Goal: Browse casually

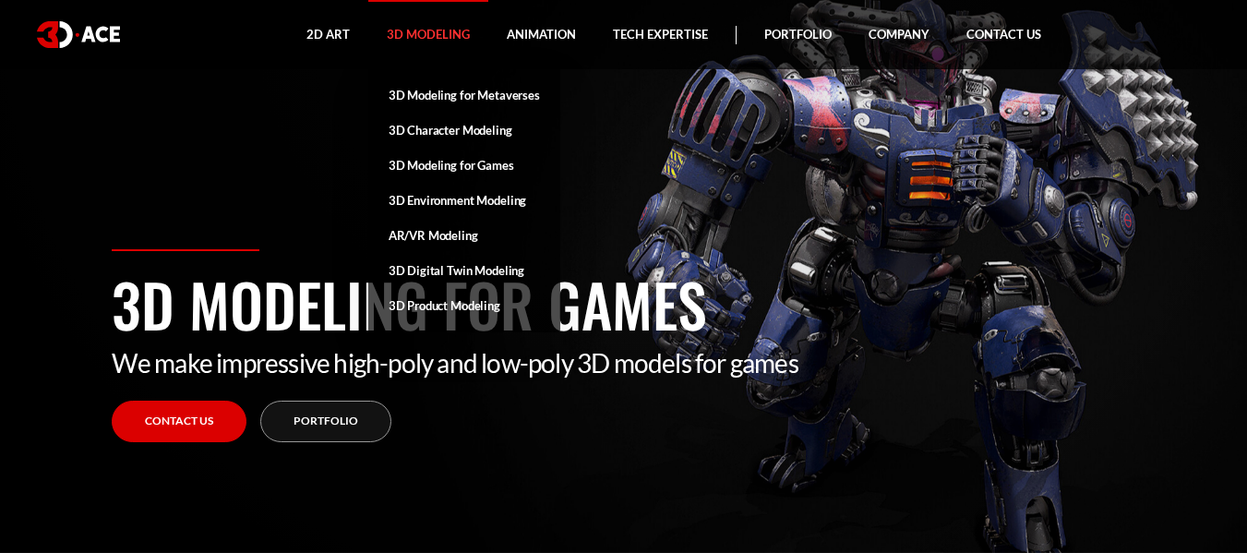
click at [454, 28] on link "3D Modeling" at bounding box center [428, 34] width 120 height 69
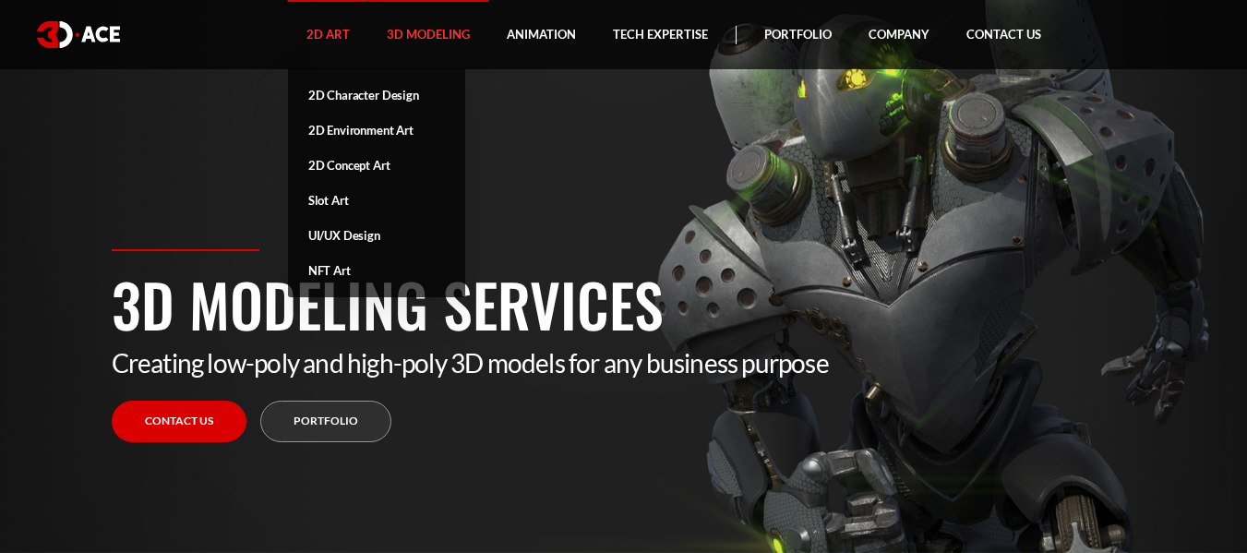
click at [347, 25] on link "2D Art" at bounding box center [328, 34] width 80 height 69
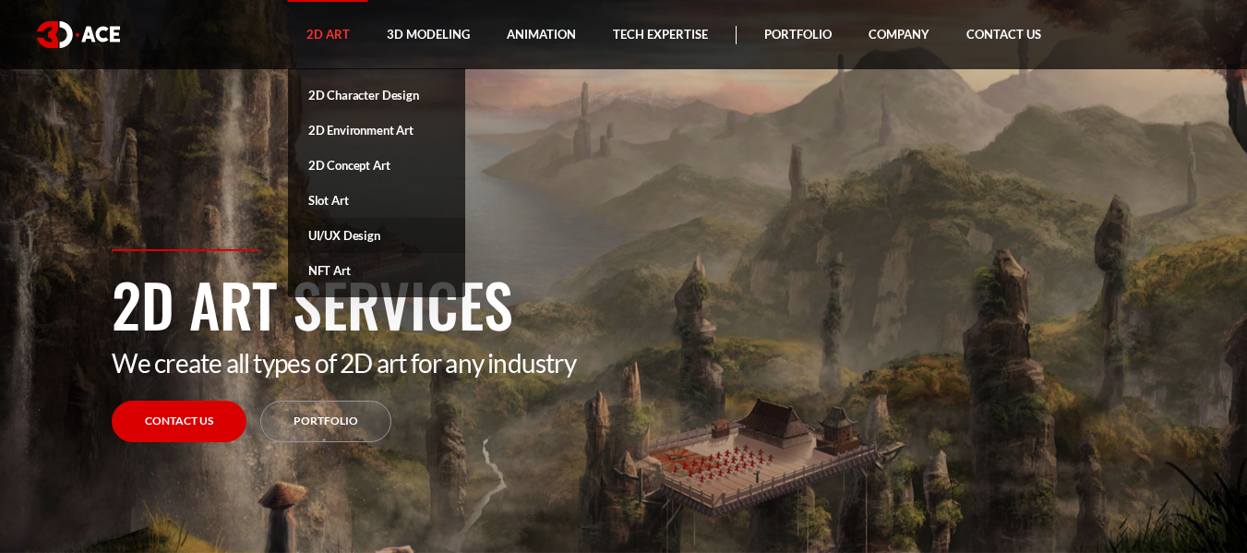
click at [402, 234] on link "UI/UX Design" at bounding box center [376, 235] width 177 height 35
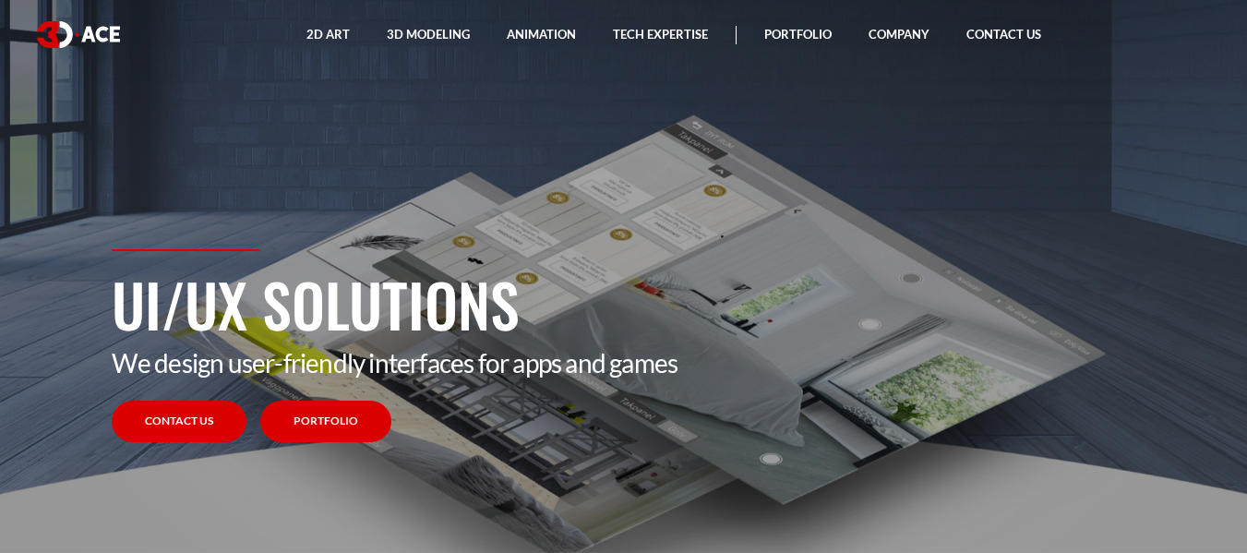
click at [342, 430] on link "Portfolio" at bounding box center [325, 422] width 131 height 42
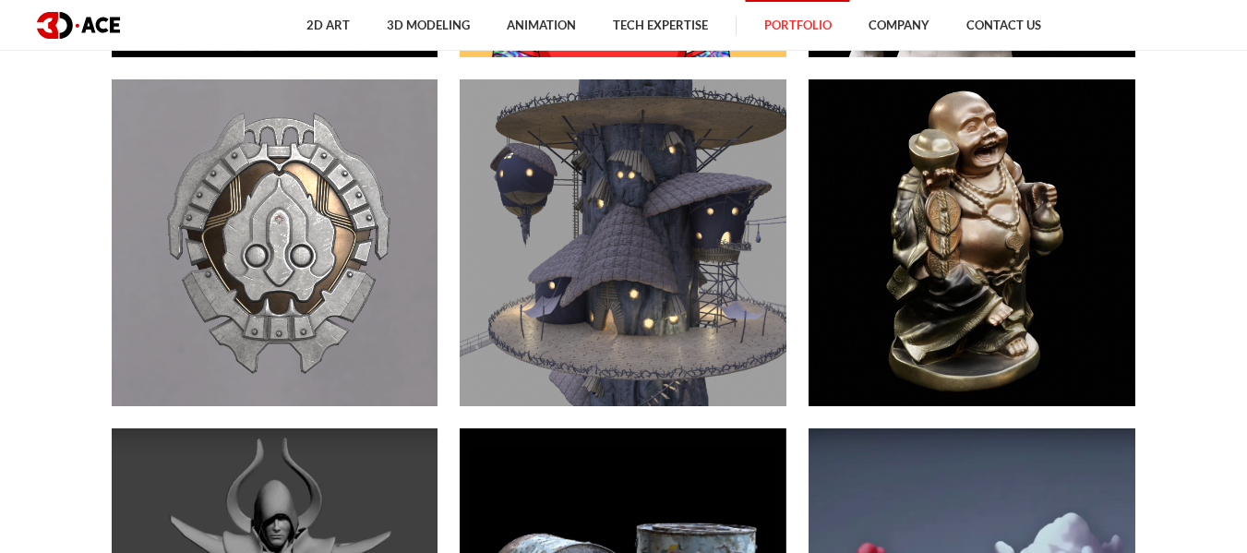
scroll to position [2621, 0]
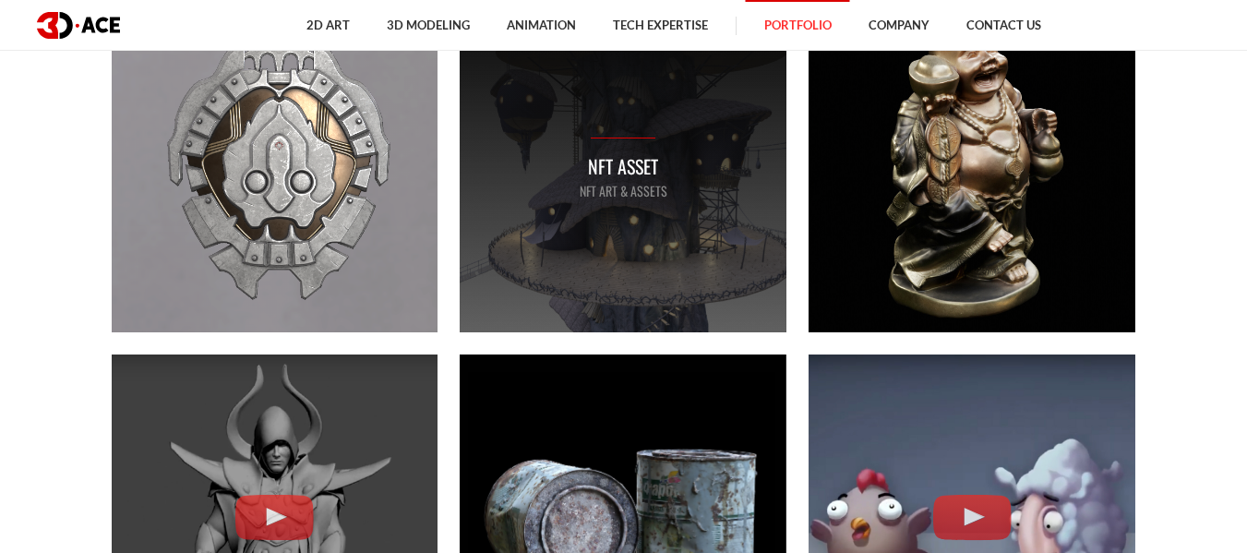
click at [623, 200] on p "NFT art & assets" at bounding box center [624, 191] width 88 height 20
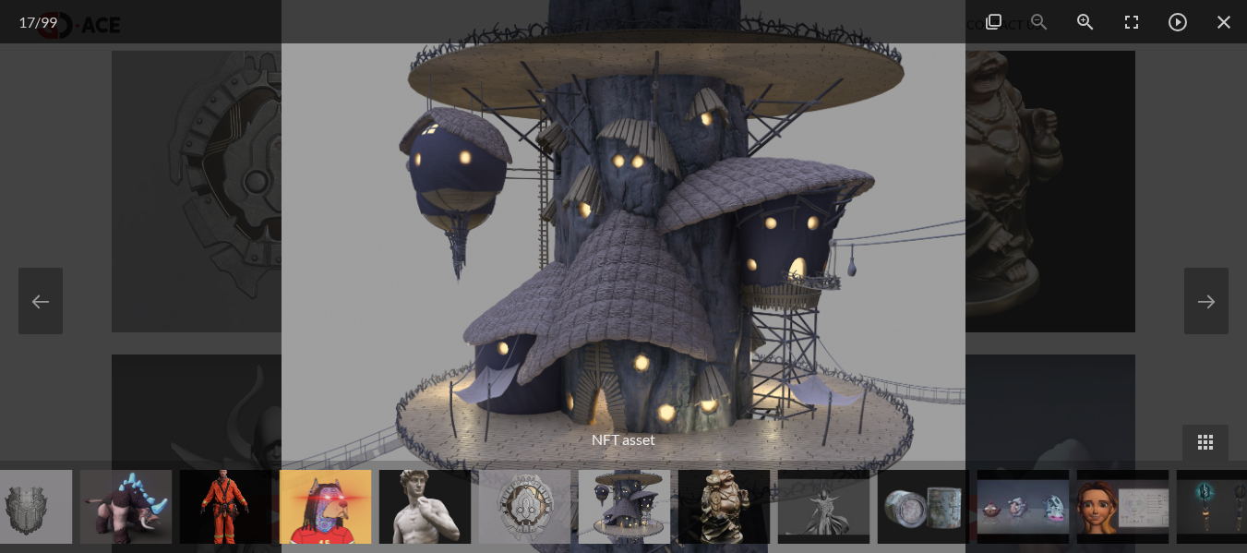
click at [822, 293] on img at bounding box center [624, 276] width 685 height 553
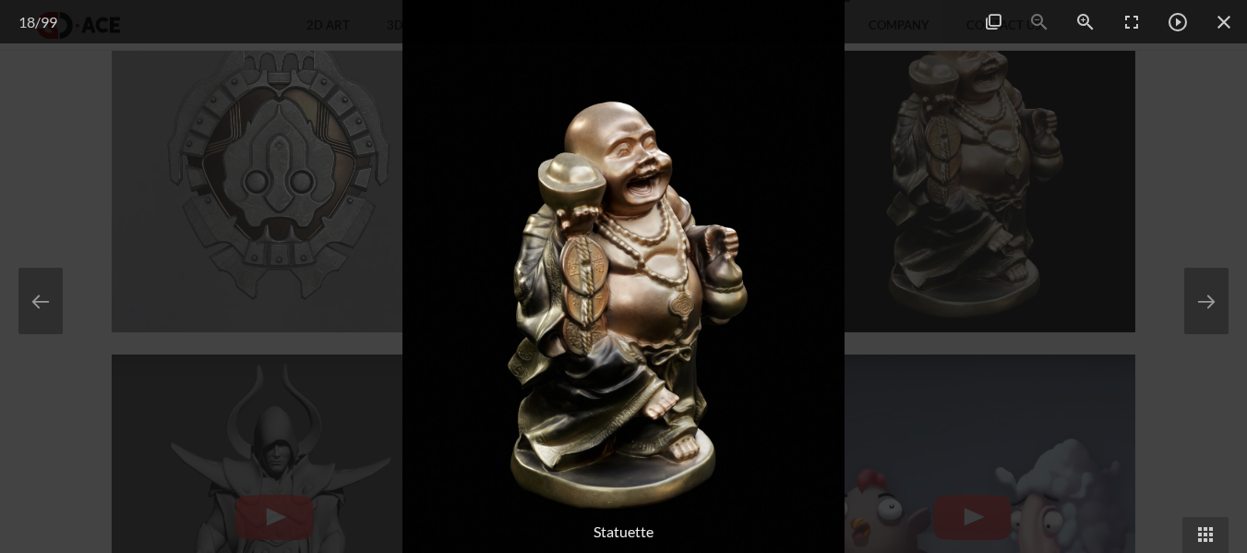
click at [1162, 191] on div at bounding box center [623, 276] width 1247 height 553
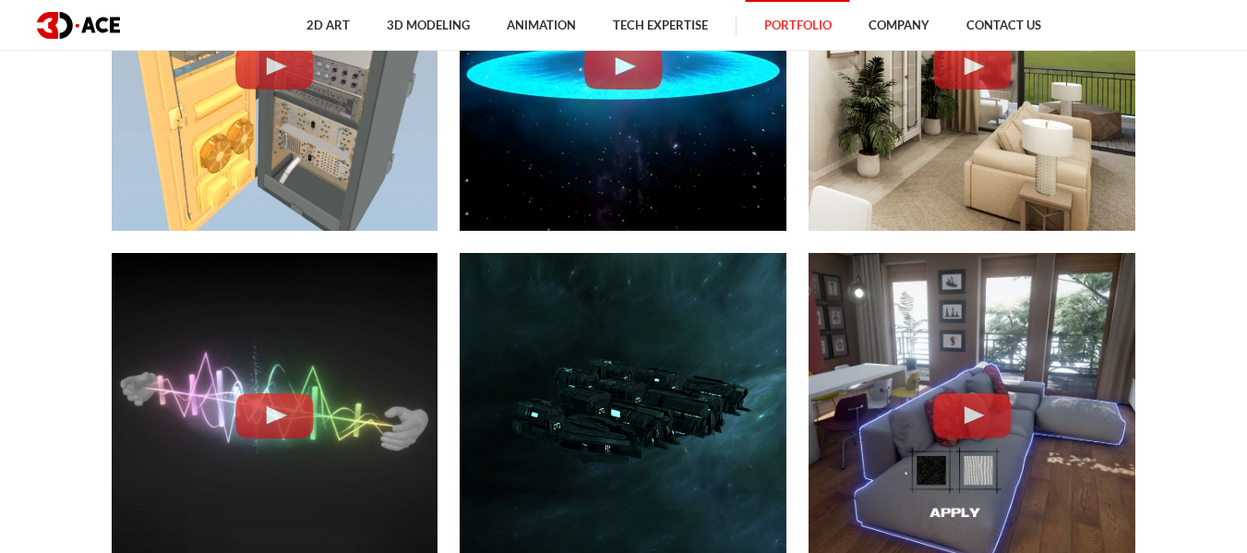
scroll to position [4504, 0]
